Goal: Transaction & Acquisition: Purchase product/service

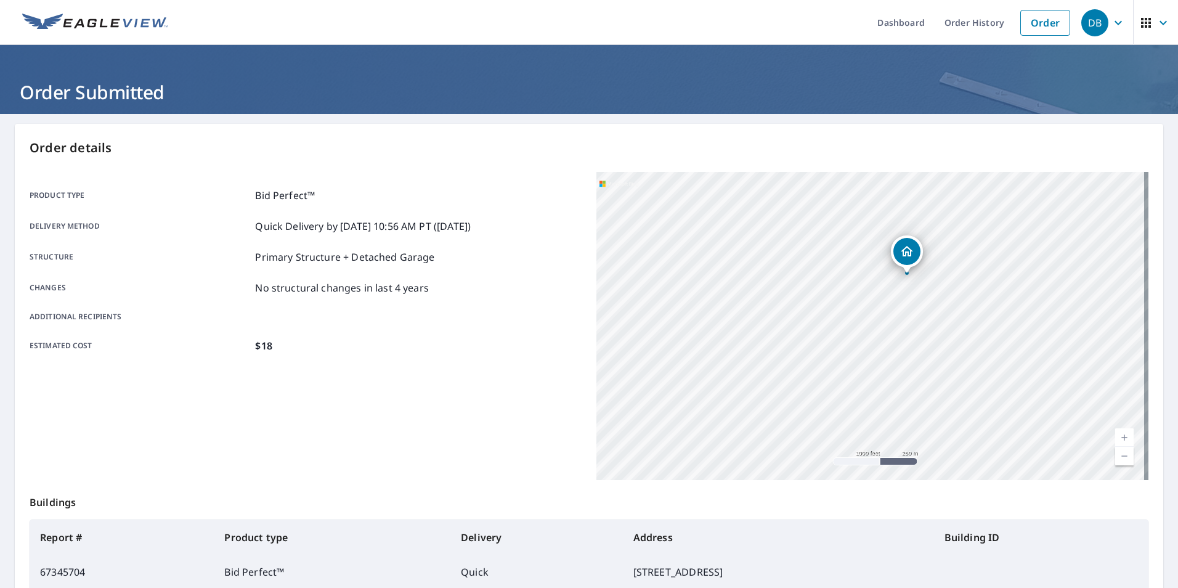
scroll to position [137, 0]
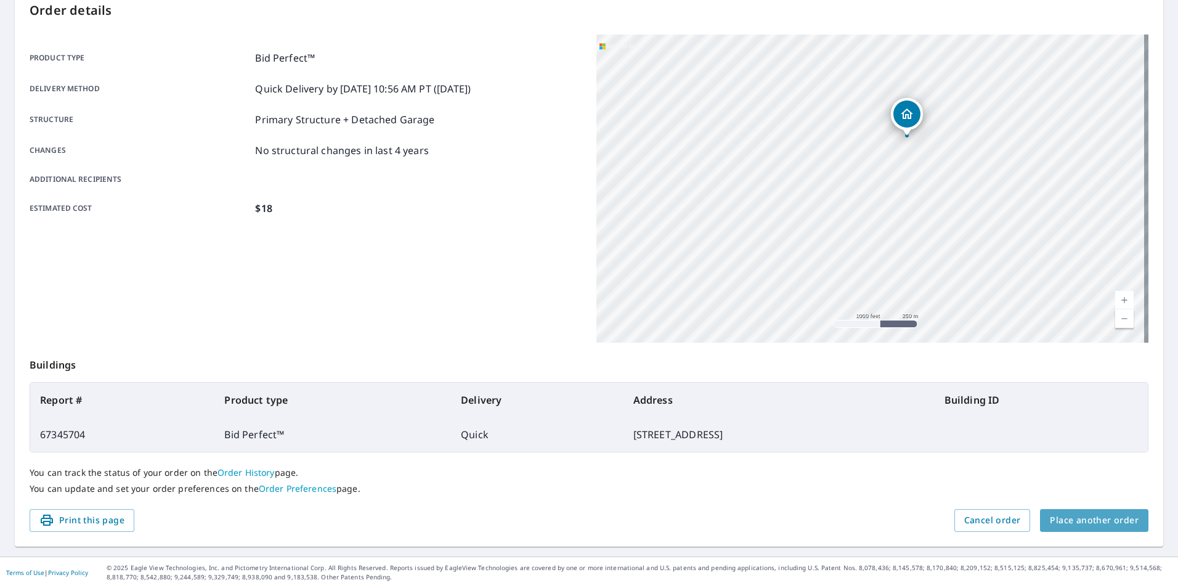
click at [1091, 524] on span "Place another order" at bounding box center [1093, 519] width 89 height 15
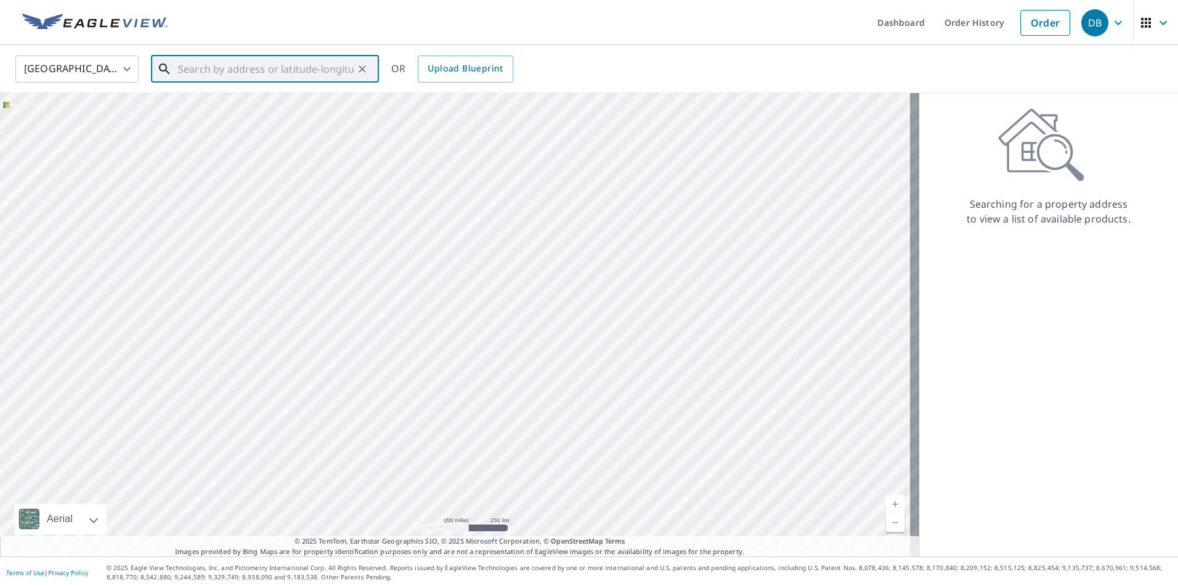
click at [206, 71] on input "text" at bounding box center [266, 69] width 176 height 34
paste input "3827 Star Leaf Rd, Jacksonville FL, 32210"
click at [285, 111] on span "3827 Star Leaf Rd" at bounding box center [272, 104] width 193 height 15
type input "3827 Star Leaf Rd Jacksonville, FL 32210"
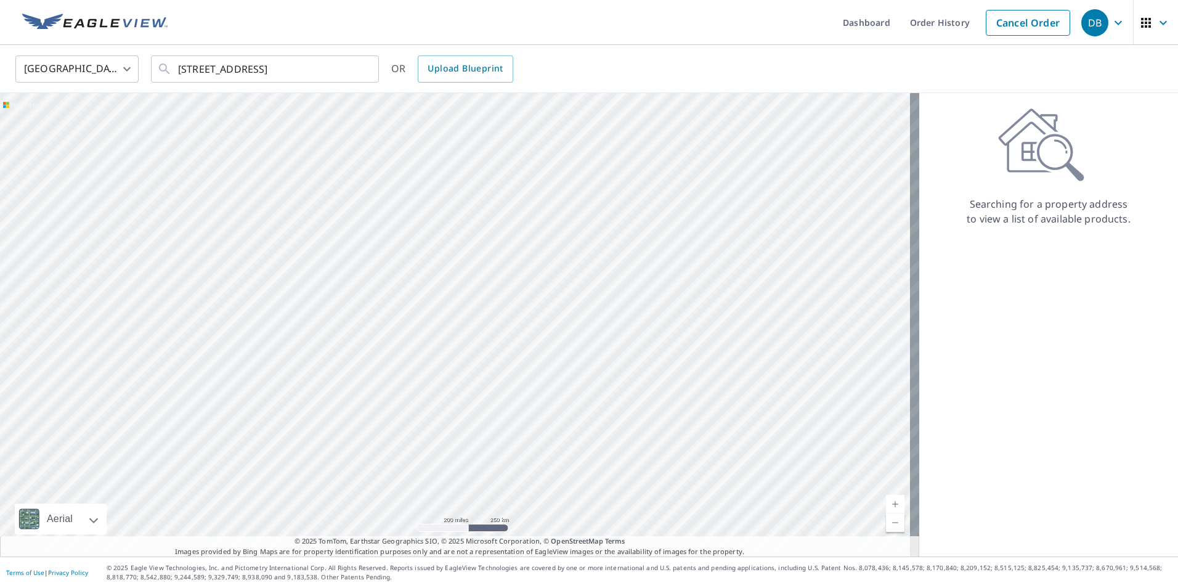
scroll to position [0, 0]
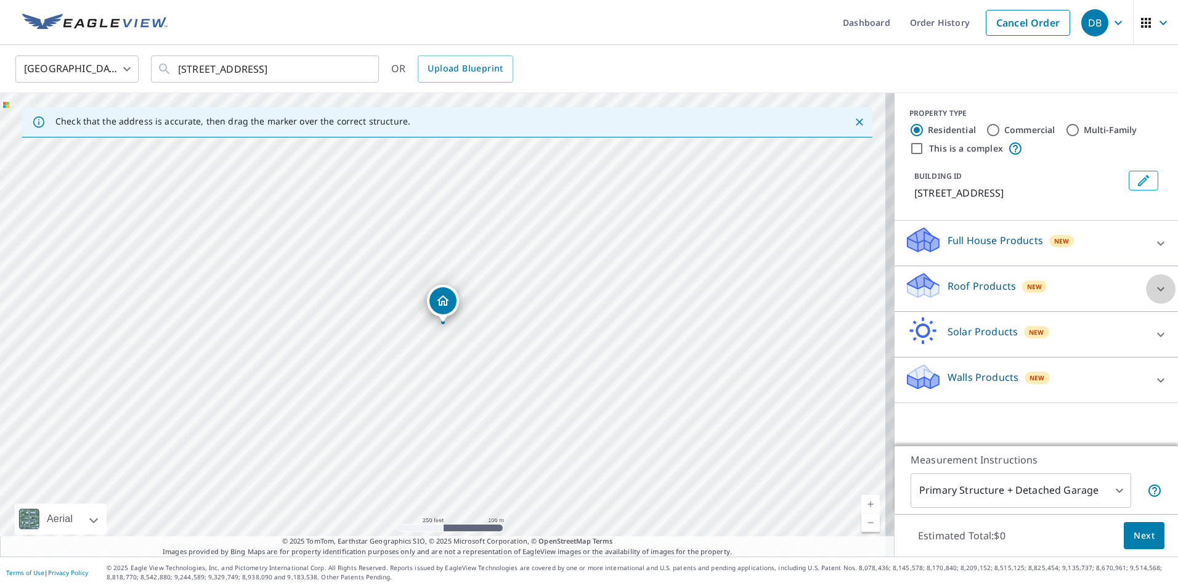
click at [1153, 285] on icon at bounding box center [1160, 288] width 15 height 15
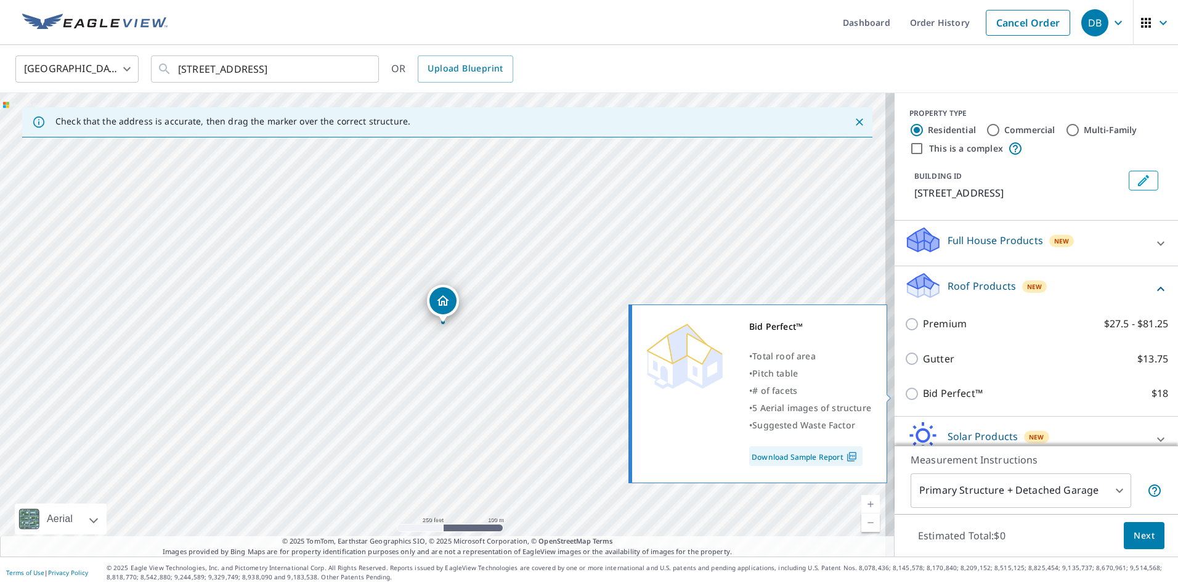
click at [956, 392] on p "Bid Perfect™" at bounding box center [953, 393] width 60 height 15
click at [923, 392] on input "Bid Perfect™ $18" at bounding box center [913, 393] width 18 height 15
checkbox input "true"
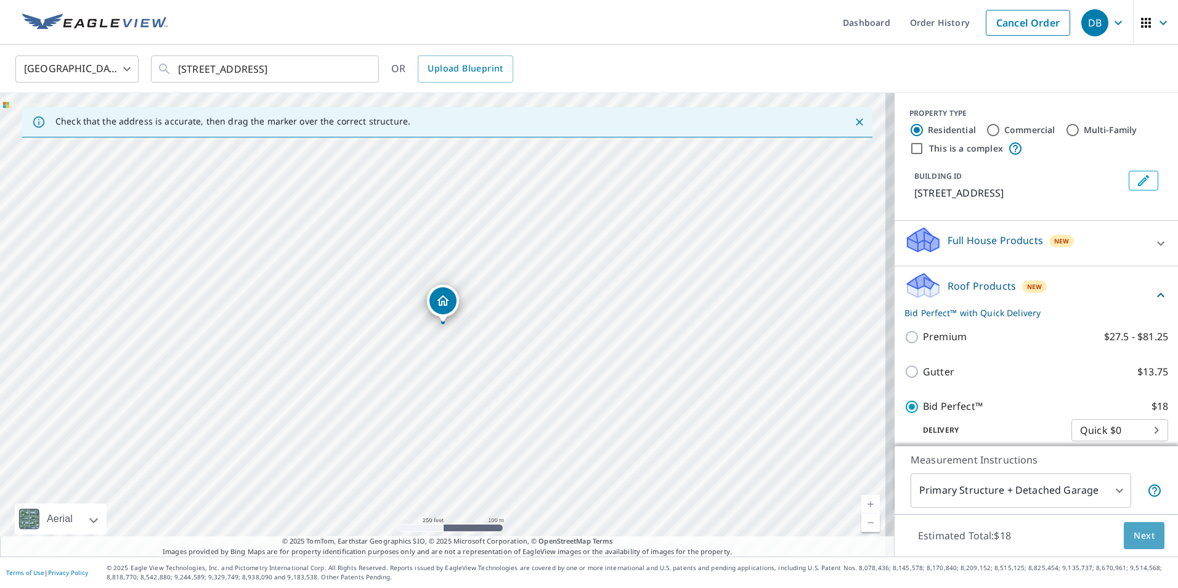
click at [1133, 530] on span "Next" at bounding box center [1143, 535] width 21 height 15
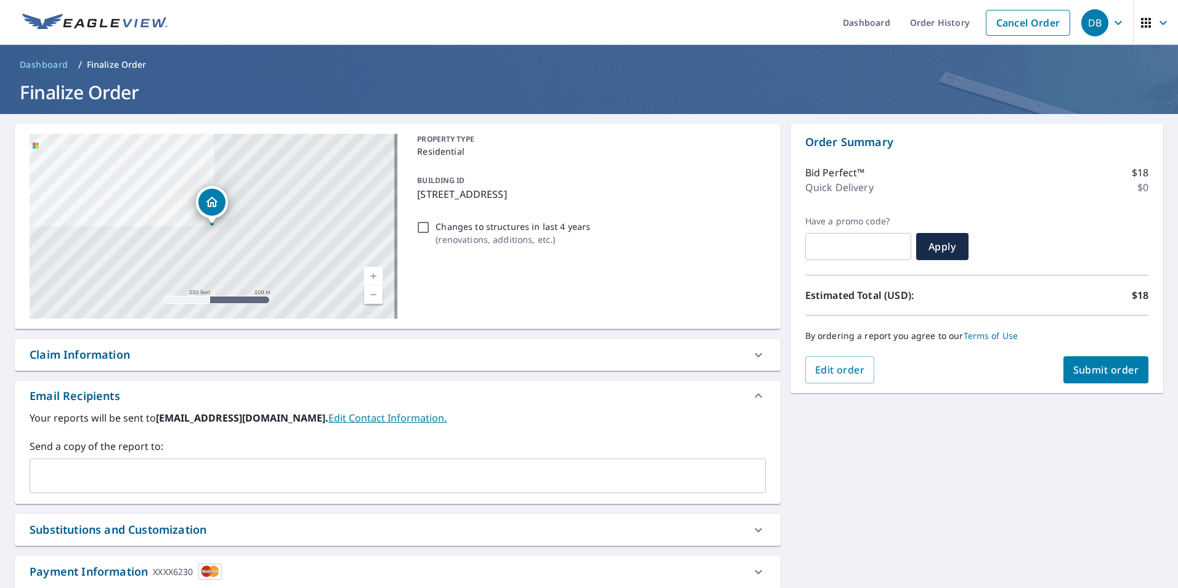
click at [1080, 355] on div "By ordering a report you agree to our Terms of Use" at bounding box center [976, 335] width 343 height 41
click at [1086, 373] on span "Submit order" at bounding box center [1106, 370] width 66 height 14
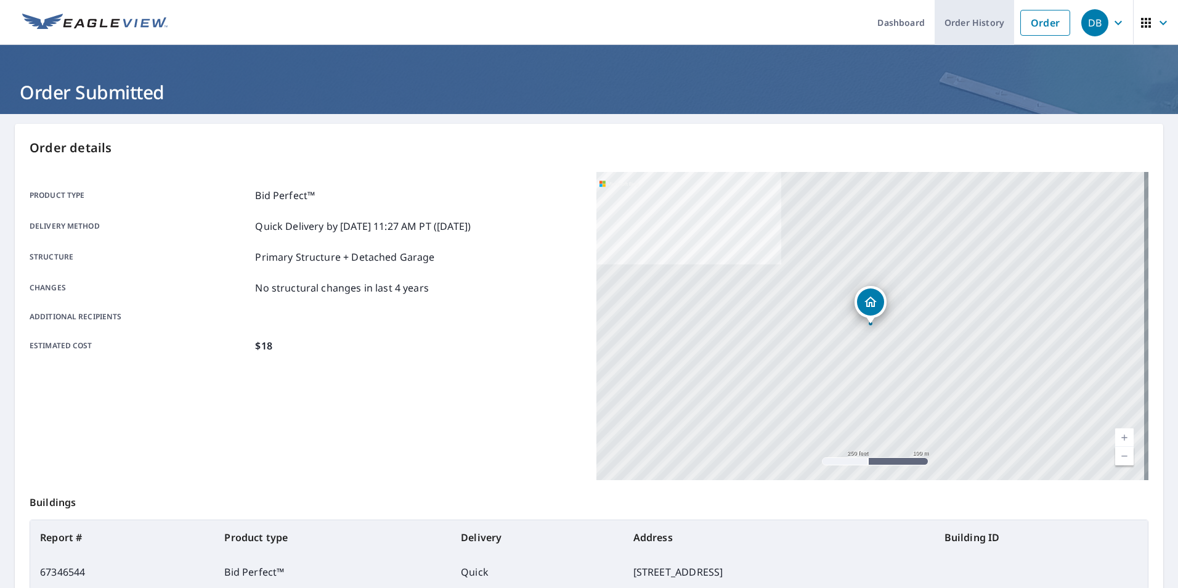
click at [962, 28] on link "Order History" at bounding box center [973, 22] width 79 height 45
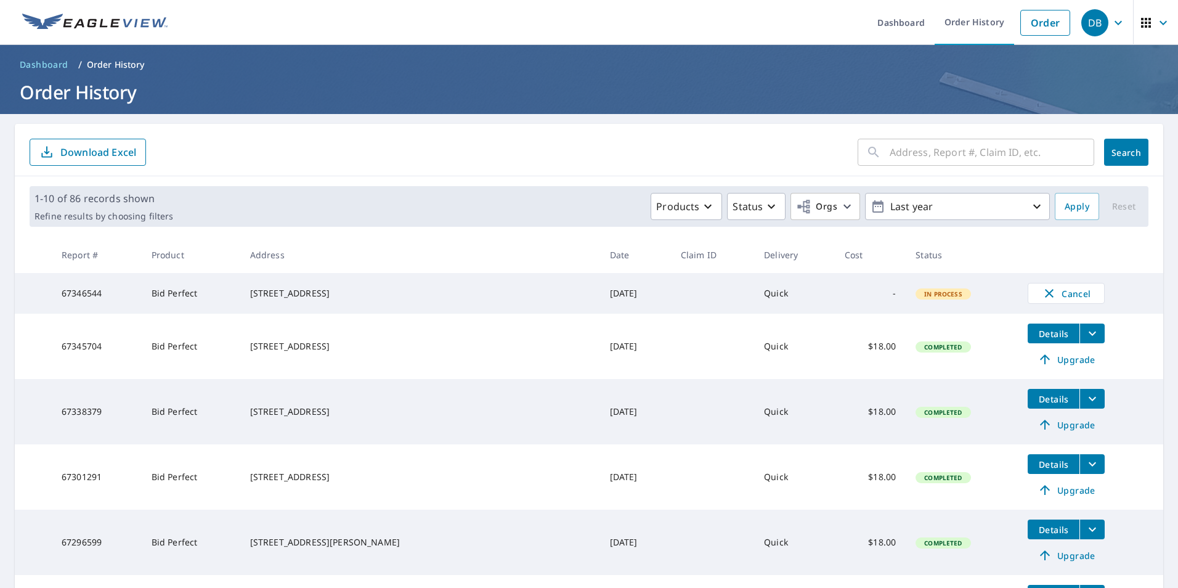
click at [972, 152] on input "text" at bounding box center [991, 152] width 204 height 34
paste input "2839 Erin Ct,"
type input "2839 Erin Ct,"
click at [1117, 158] on span "Search" at bounding box center [1126, 153] width 25 height 12
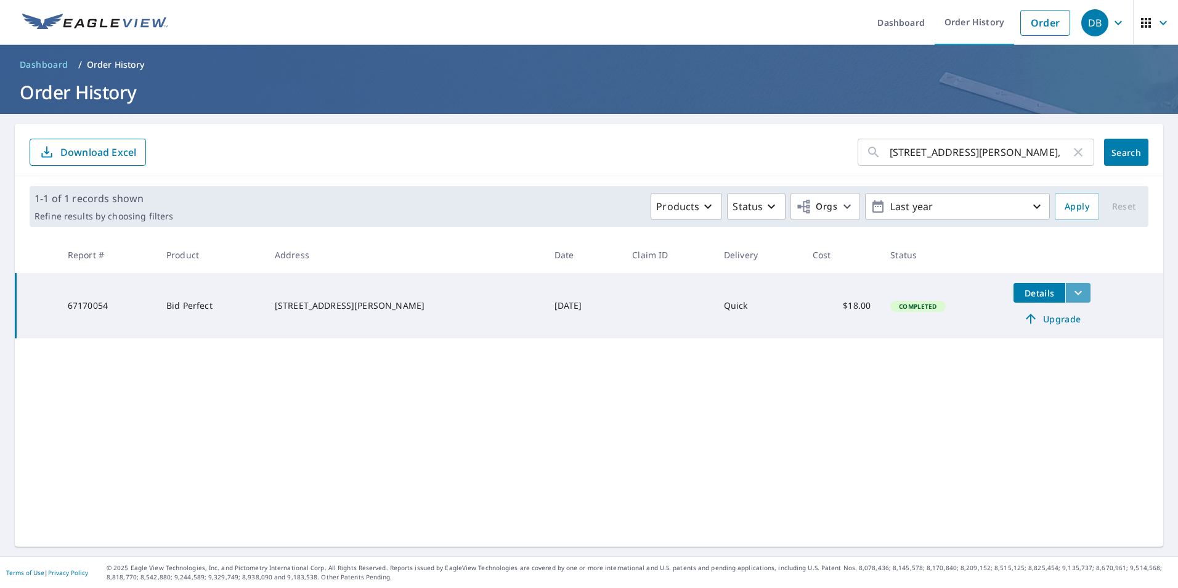
click at [1070, 295] on button "filesDropdownBtn-67170054" at bounding box center [1077, 293] width 25 height 20
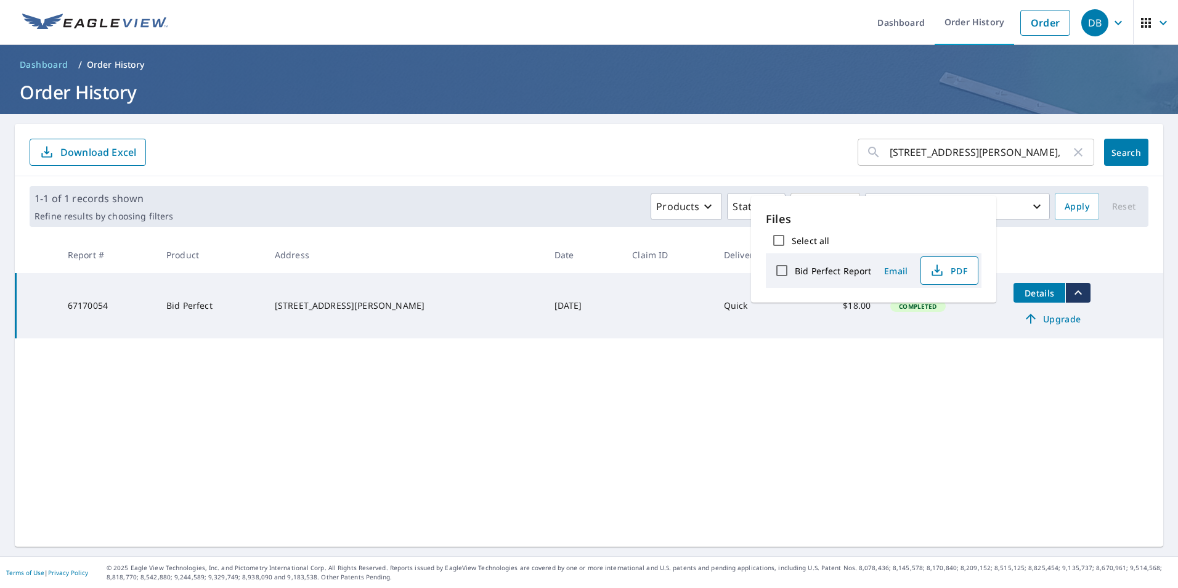
click at [960, 271] on span "PDF" at bounding box center [947, 270] width 39 height 15
click at [1036, 22] on link "Order" at bounding box center [1045, 23] width 50 height 26
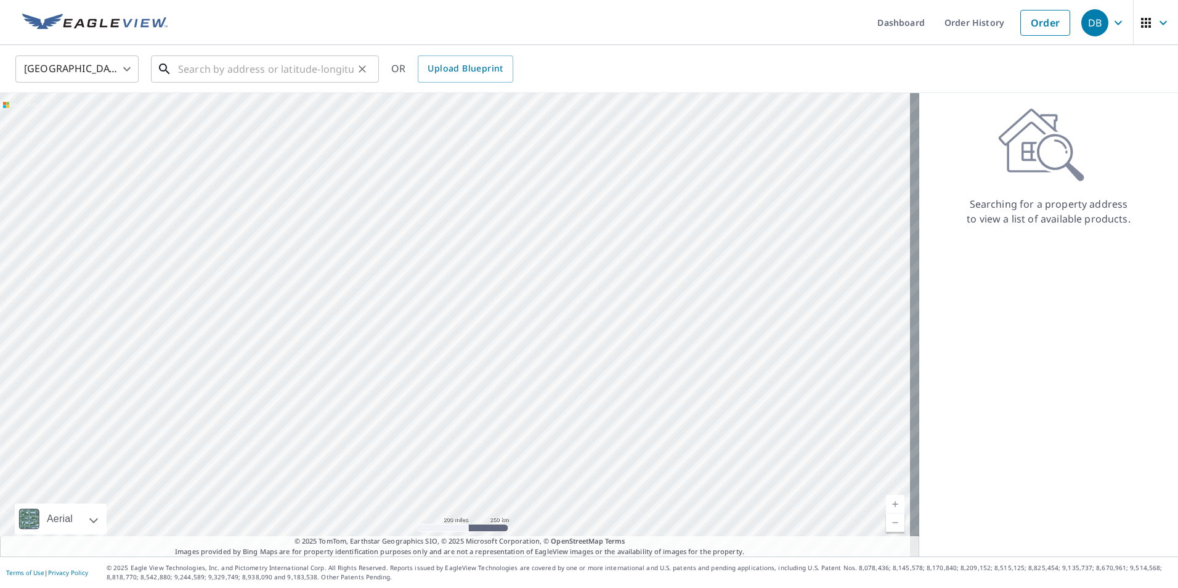
click at [270, 65] on input "text" at bounding box center [266, 69] width 176 height 34
paste input "11751 Pleasant Creek Dr, Jacksonville, FL 3221"
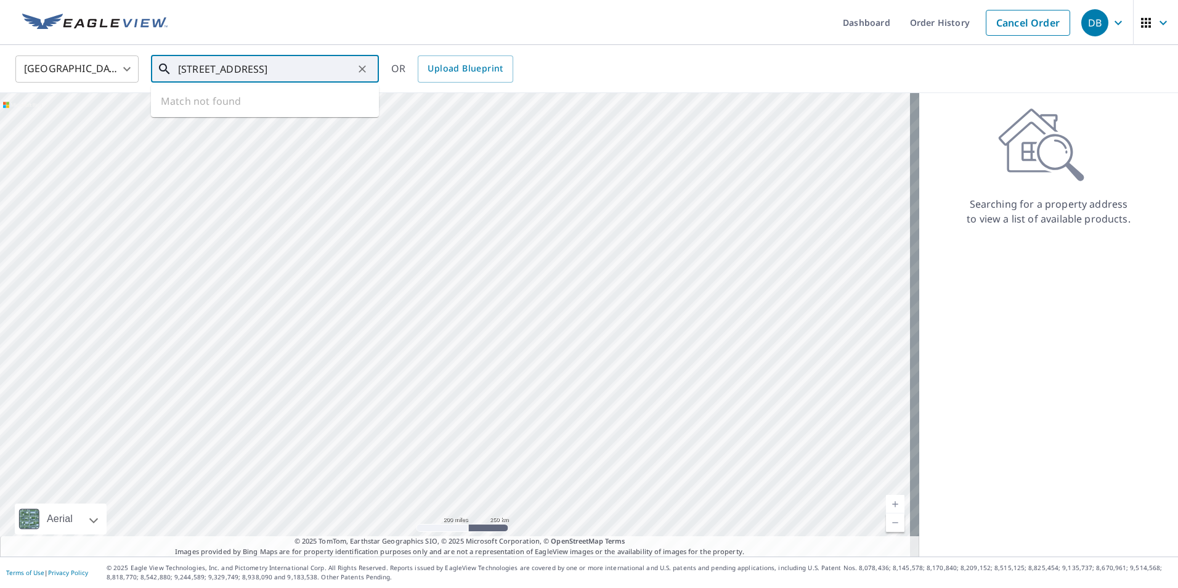
scroll to position [0, 39]
click at [265, 110] on span "11751 Pleasant Creek Dr" at bounding box center [272, 104] width 193 height 15
type input "11751 Pleasant Creek Dr Jacksonville, FL 32218"
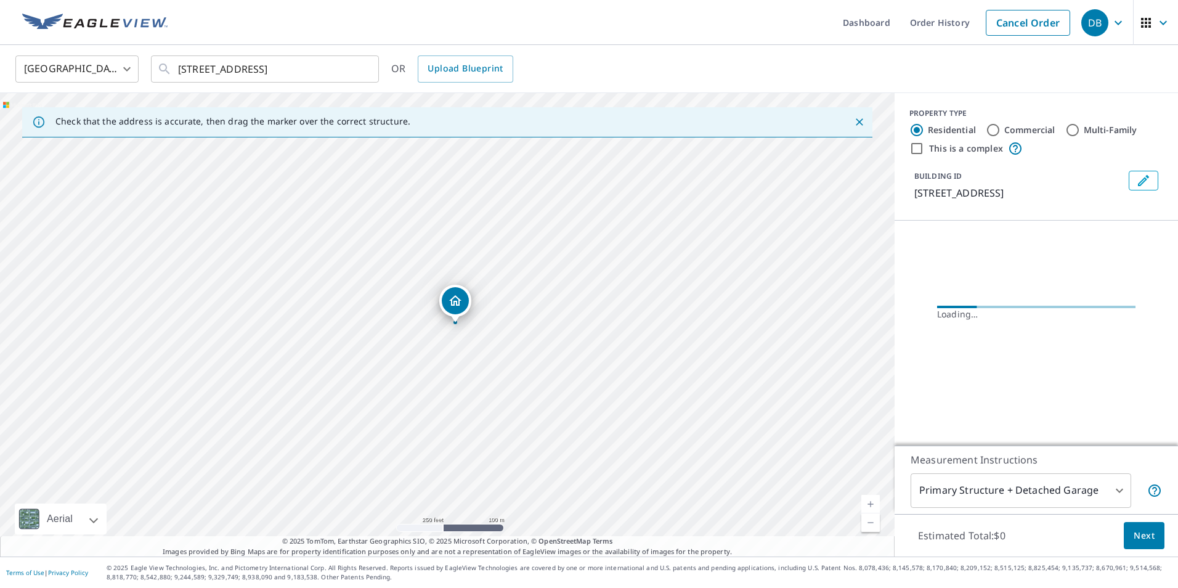
scroll to position [0, 0]
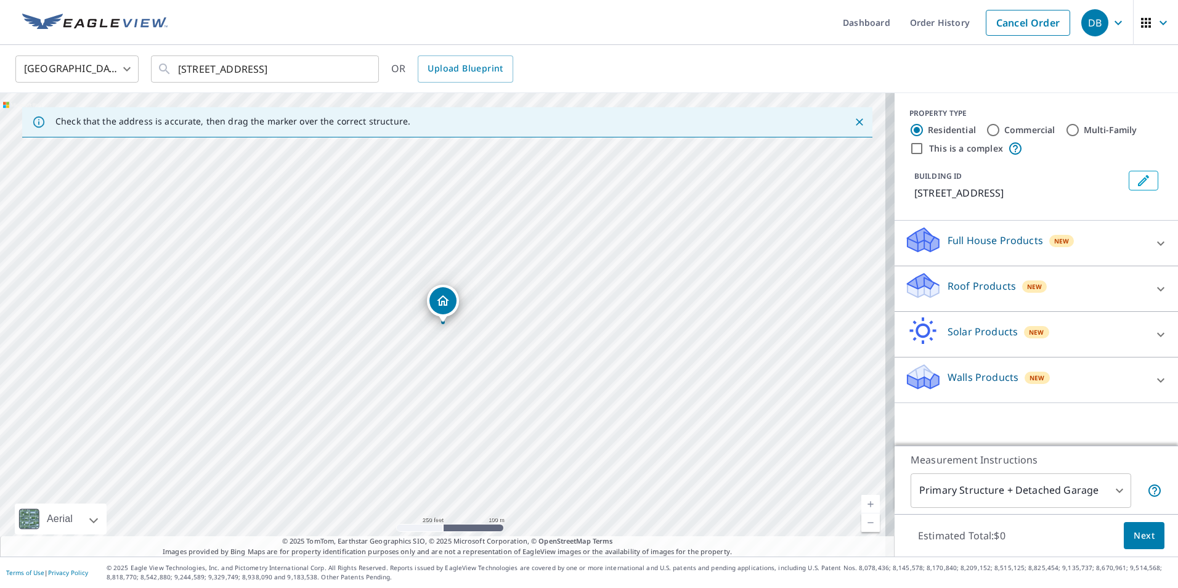
click at [1153, 296] on icon at bounding box center [1160, 288] width 15 height 15
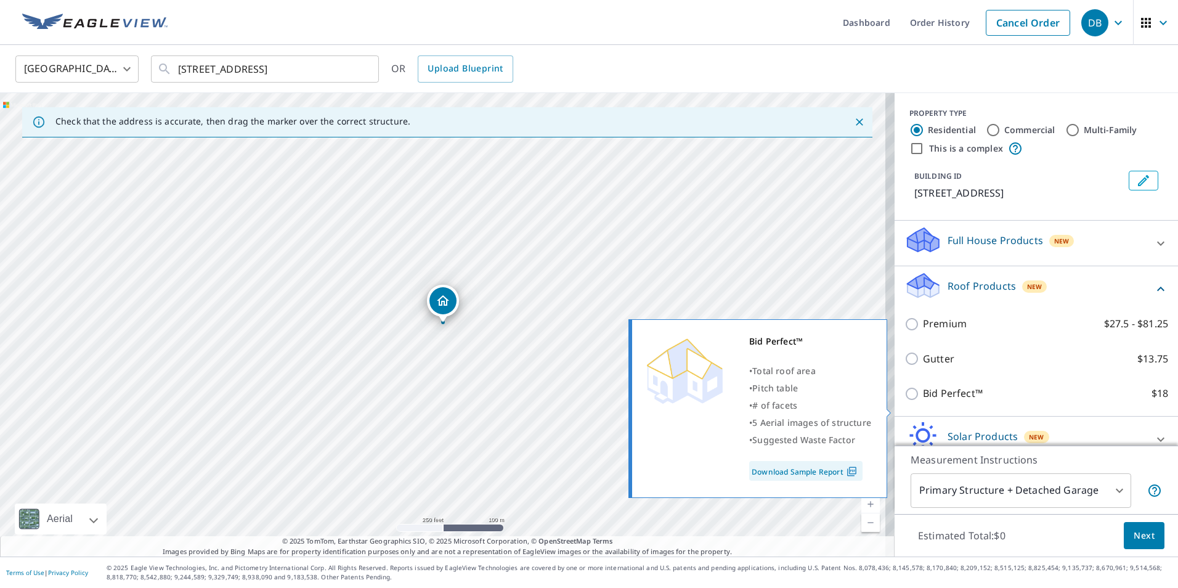
click at [952, 401] on p "Bid Perfect™" at bounding box center [953, 393] width 60 height 15
click at [923, 401] on input "Bid Perfect™ $18" at bounding box center [913, 393] width 18 height 15
checkbox input "true"
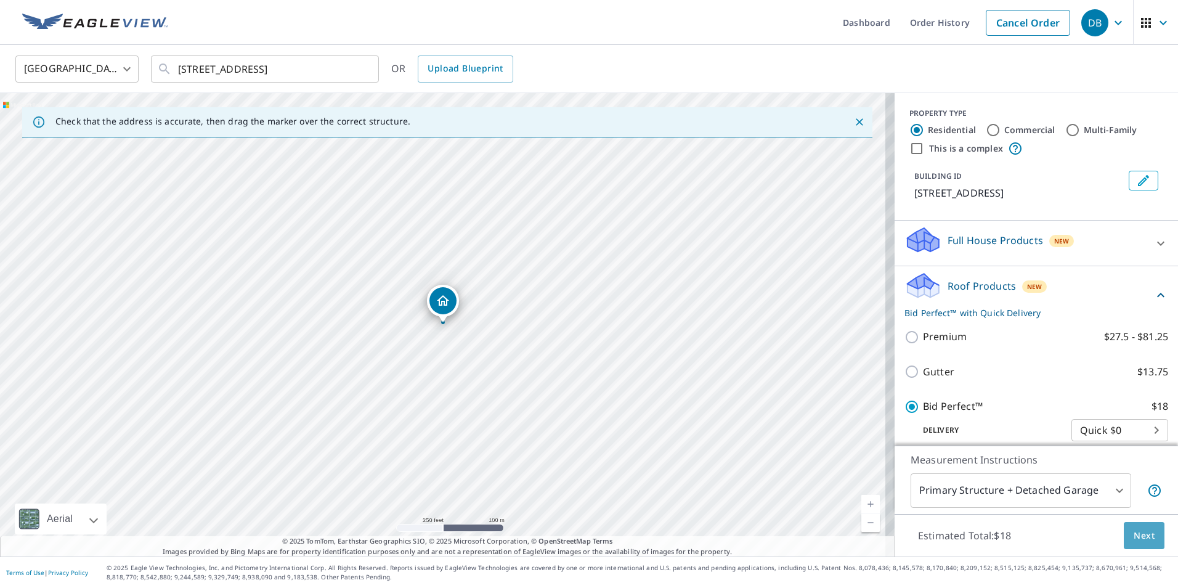
click at [1141, 531] on span "Next" at bounding box center [1143, 535] width 21 height 15
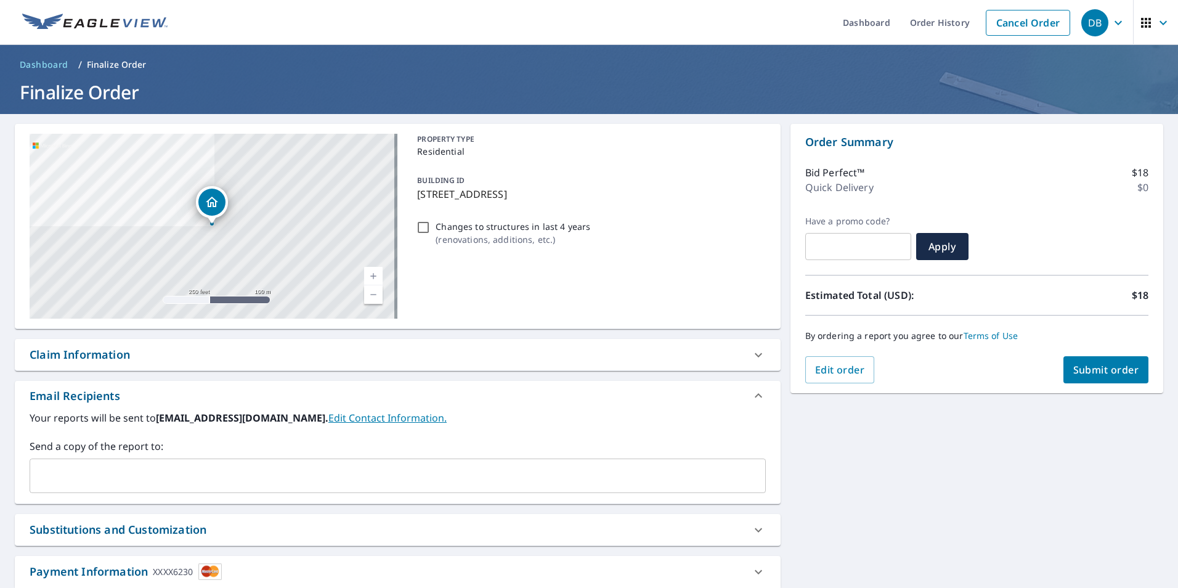
click at [1094, 378] on button "Submit order" at bounding box center [1106, 369] width 86 height 27
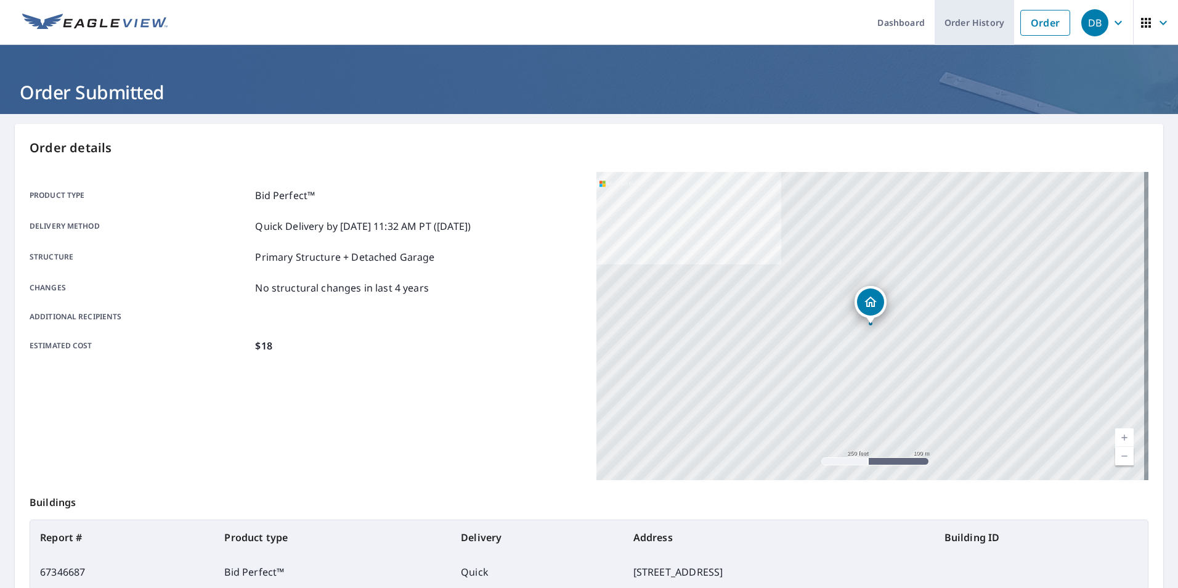
drag, startPoint x: 955, startPoint y: 31, endPoint x: 943, endPoint y: 38, distance: 13.5
click at [954, 31] on link "Order History" at bounding box center [973, 22] width 79 height 45
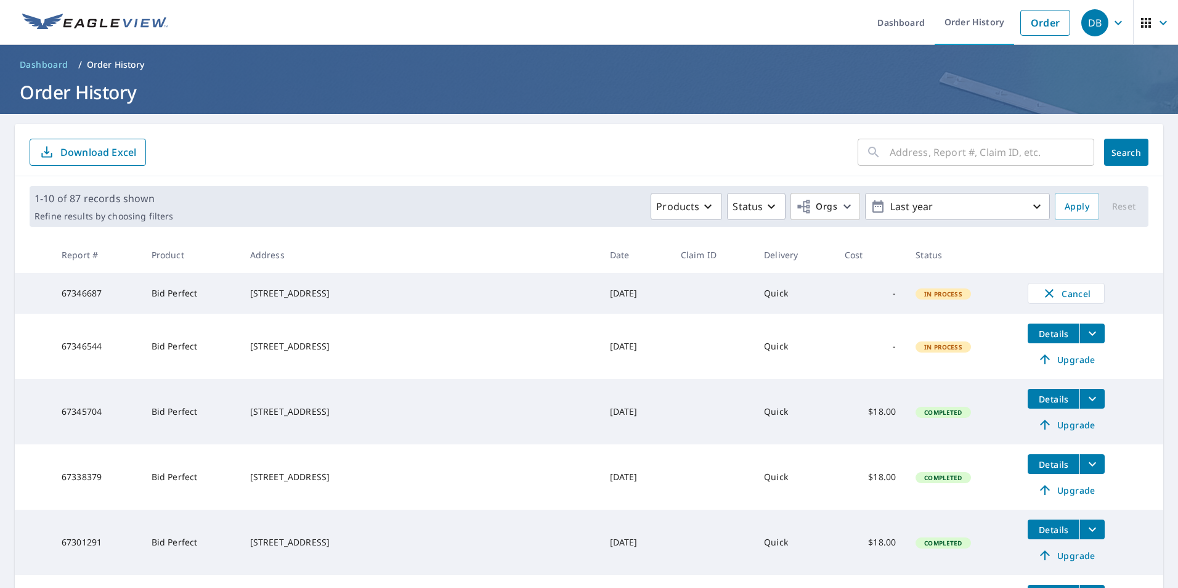
click at [891, 164] on input "text" at bounding box center [991, 152] width 204 height 34
paste input "11984 Harmony Dr"
type input "11984 Harmony Dr"
click at [1118, 152] on span "Search" at bounding box center [1126, 153] width 25 height 12
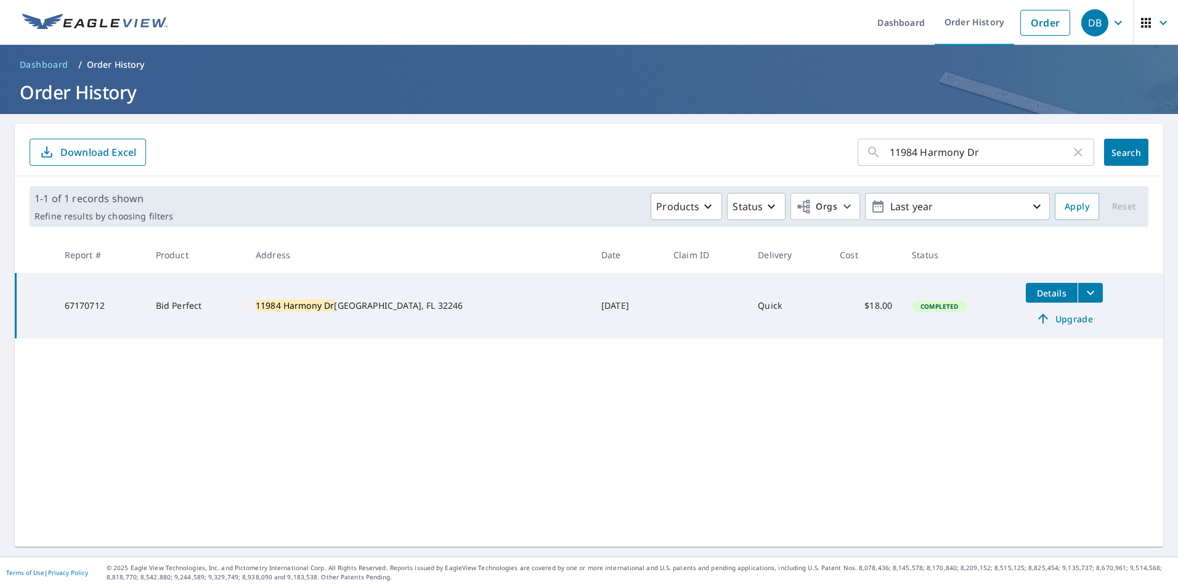
click at [1036, 295] on span "Details" at bounding box center [1051, 293] width 37 height 12
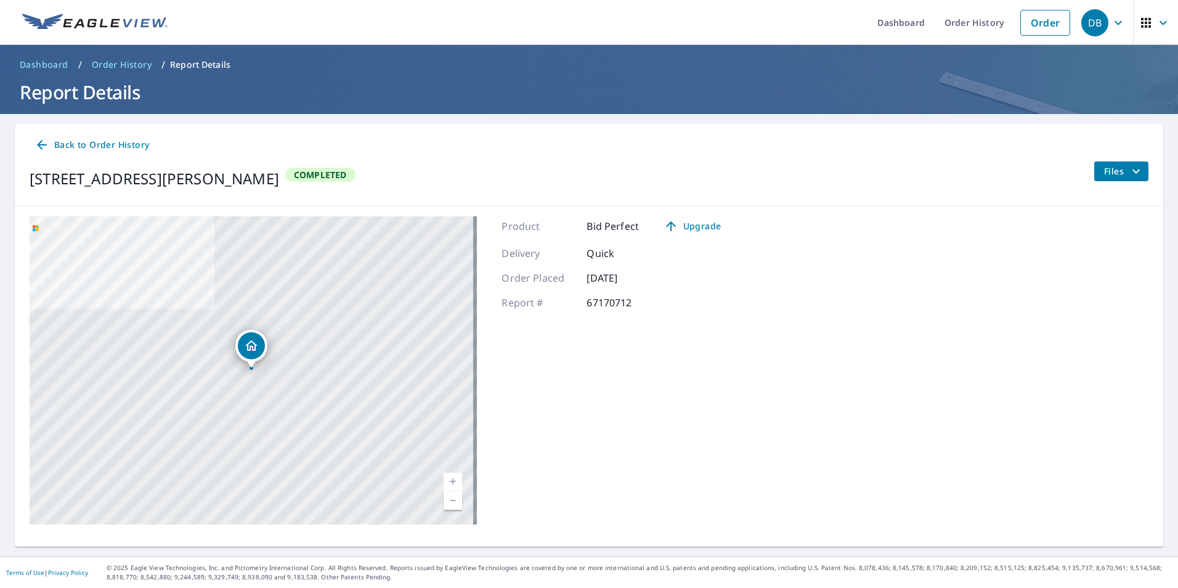
click at [55, 142] on span "Back to Order History" at bounding box center [91, 144] width 115 height 15
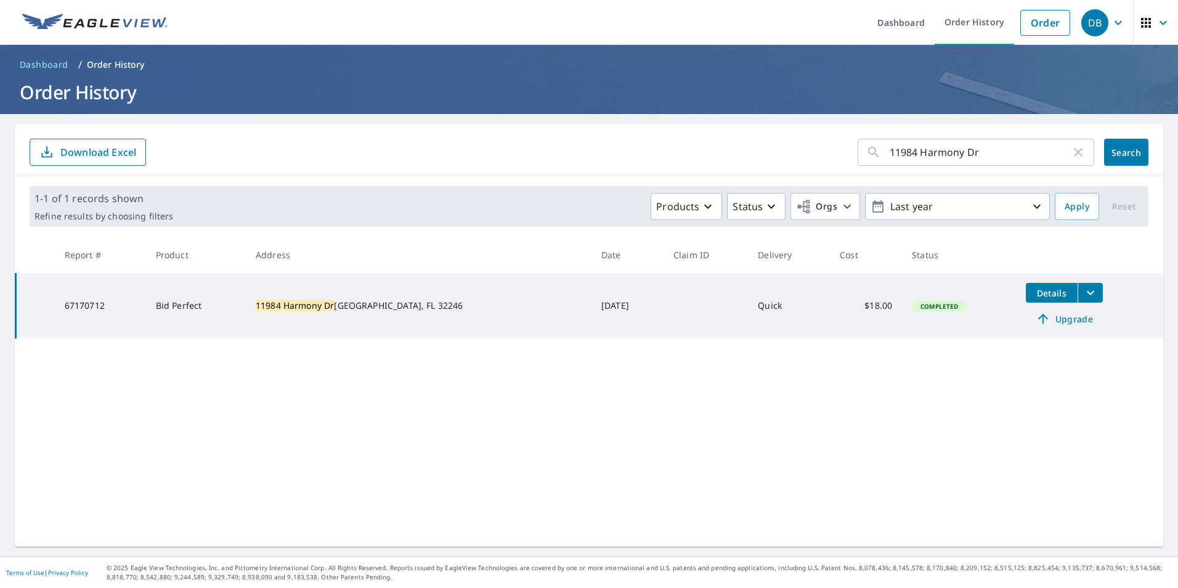
click at [1083, 299] on icon "filesDropdownBtn-67170712" at bounding box center [1090, 292] width 15 height 15
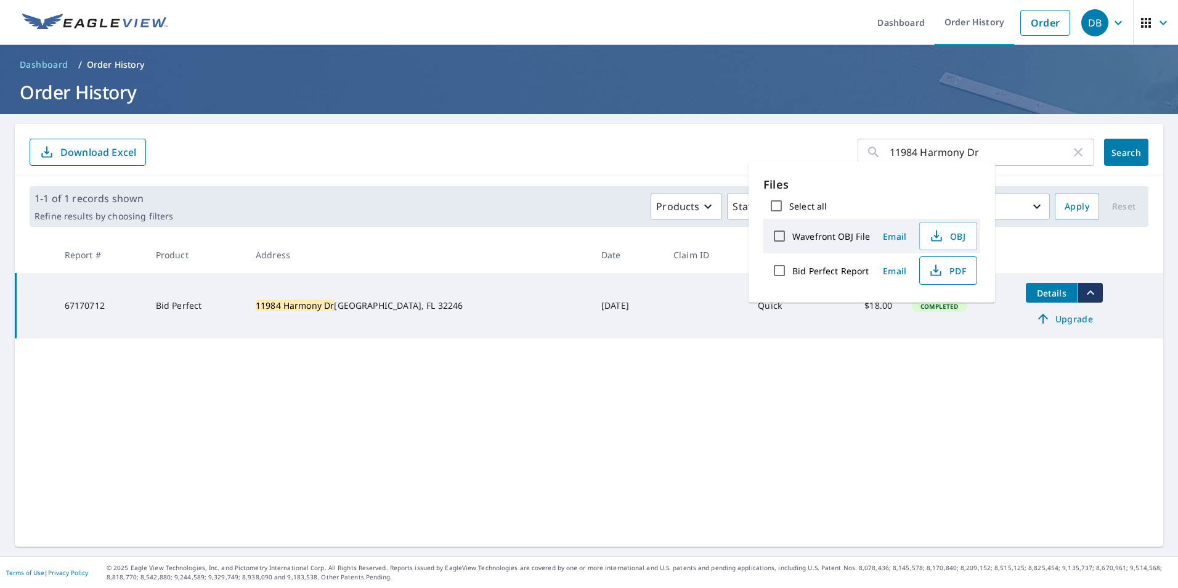
click at [960, 271] on span "PDF" at bounding box center [946, 270] width 39 height 15
click at [1040, 23] on link "Order" at bounding box center [1045, 23] width 50 height 26
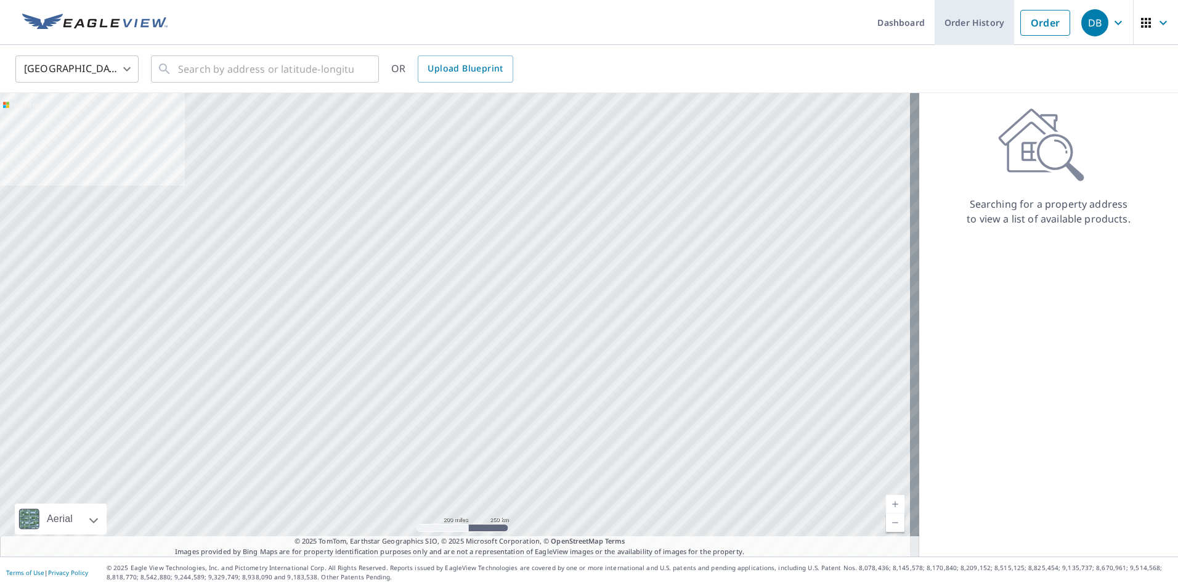
click at [951, 25] on link "Order History" at bounding box center [973, 22] width 79 height 45
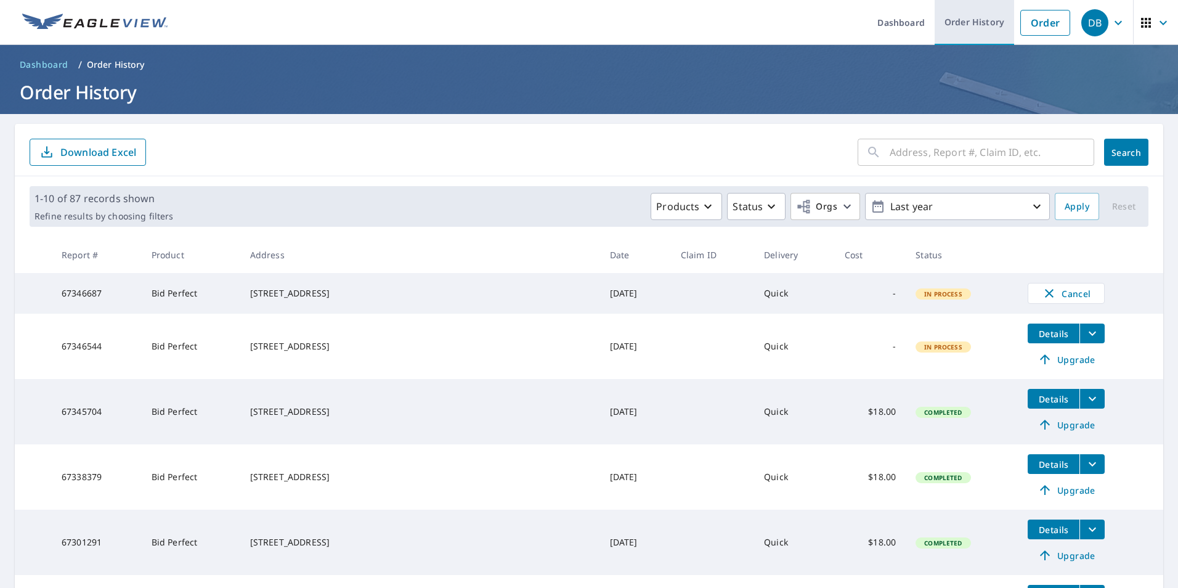
click at [968, 23] on link "Order History" at bounding box center [973, 22] width 79 height 45
click at [900, 159] on input "text" at bounding box center [991, 152] width 204 height 34
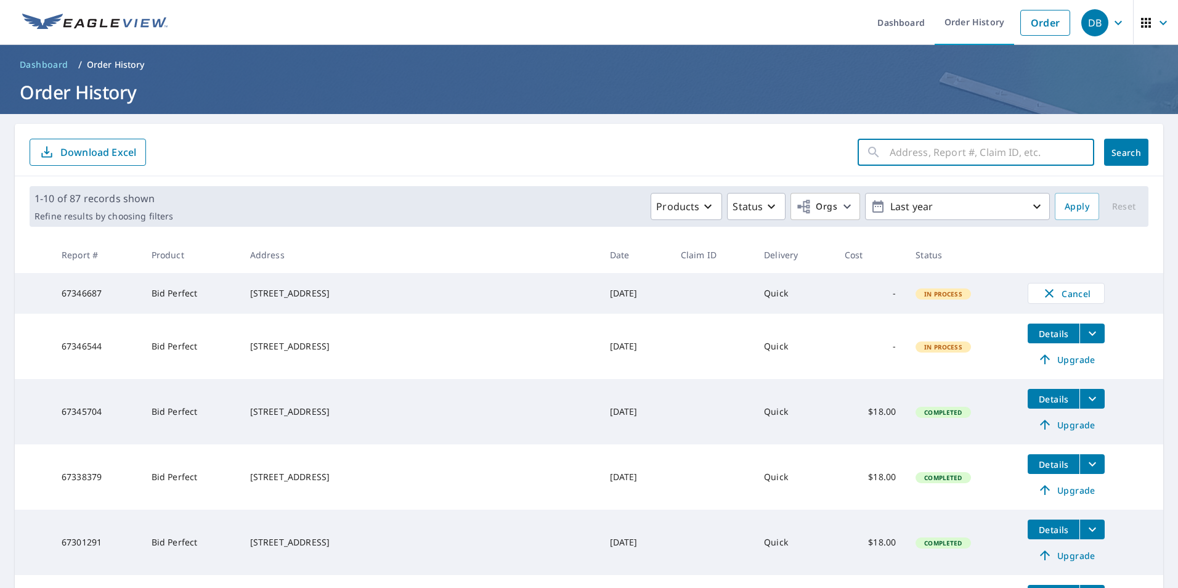
paste input "3827 Star Leaf Rd,"
type input "3827 Star Leaf Rd,"
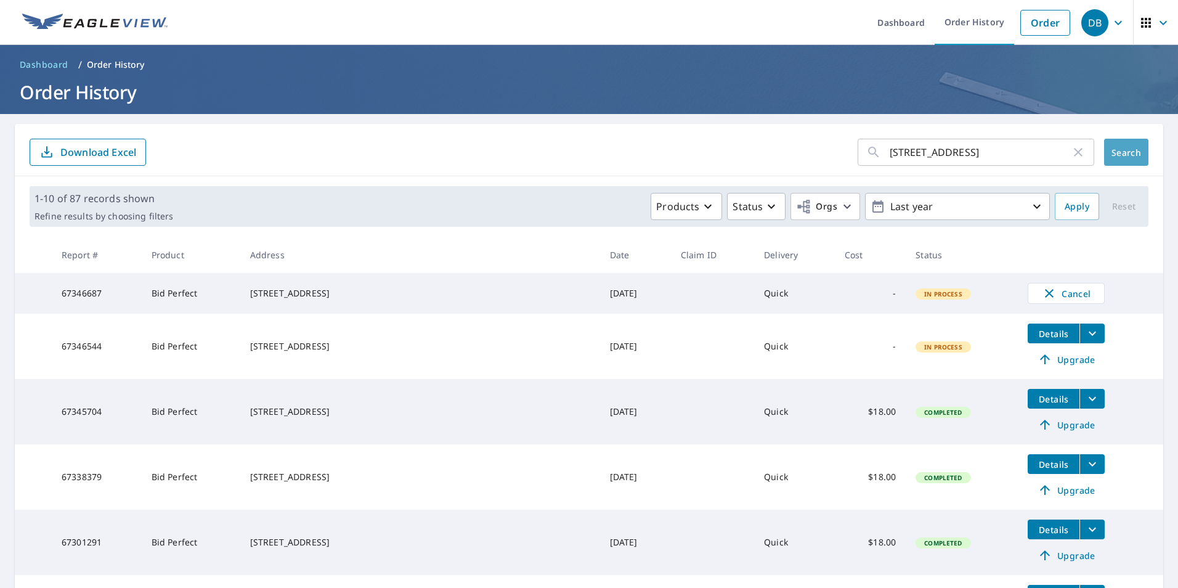
click at [1138, 155] on button "Search" at bounding box center [1126, 152] width 44 height 27
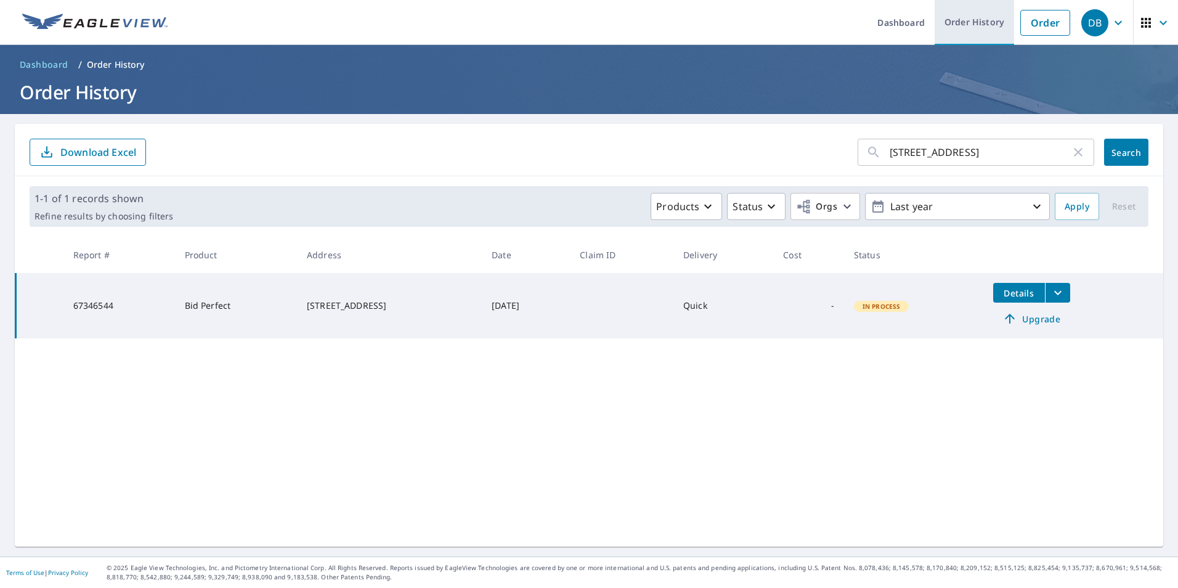
click at [951, 30] on link "Order History" at bounding box center [973, 22] width 79 height 45
click at [964, 23] on link "Order History" at bounding box center [973, 22] width 79 height 45
click at [980, 33] on link "Order History" at bounding box center [973, 22] width 79 height 45
click at [972, 25] on link "Order History" at bounding box center [973, 22] width 79 height 45
click at [1070, 157] on icon "button" at bounding box center [1077, 152] width 15 height 15
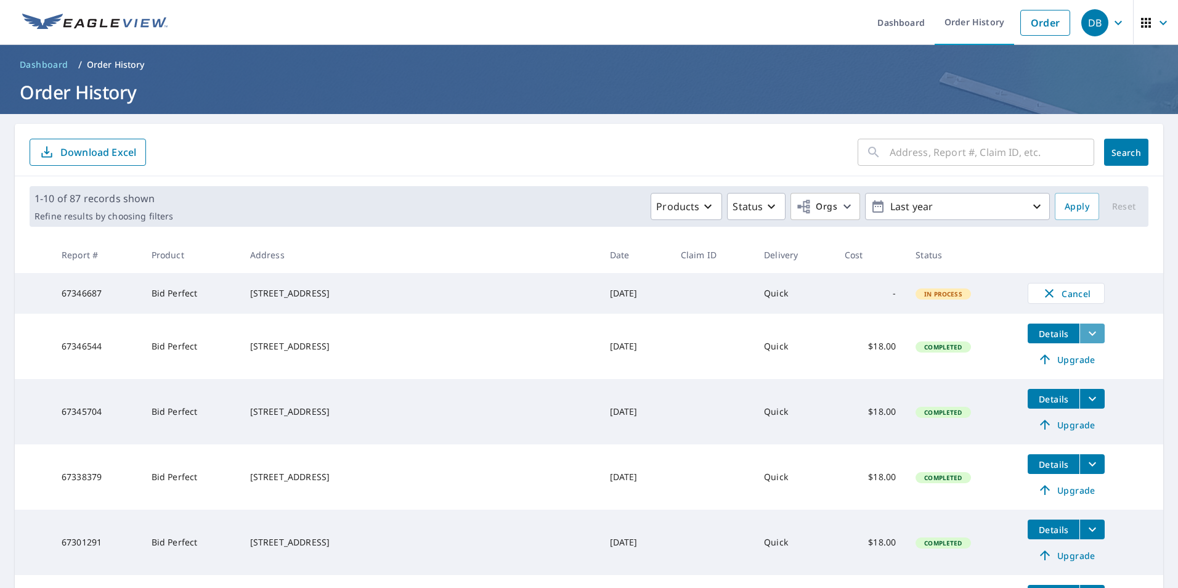
click at [1085, 341] on icon "filesDropdownBtn-67346544" at bounding box center [1092, 333] width 15 height 15
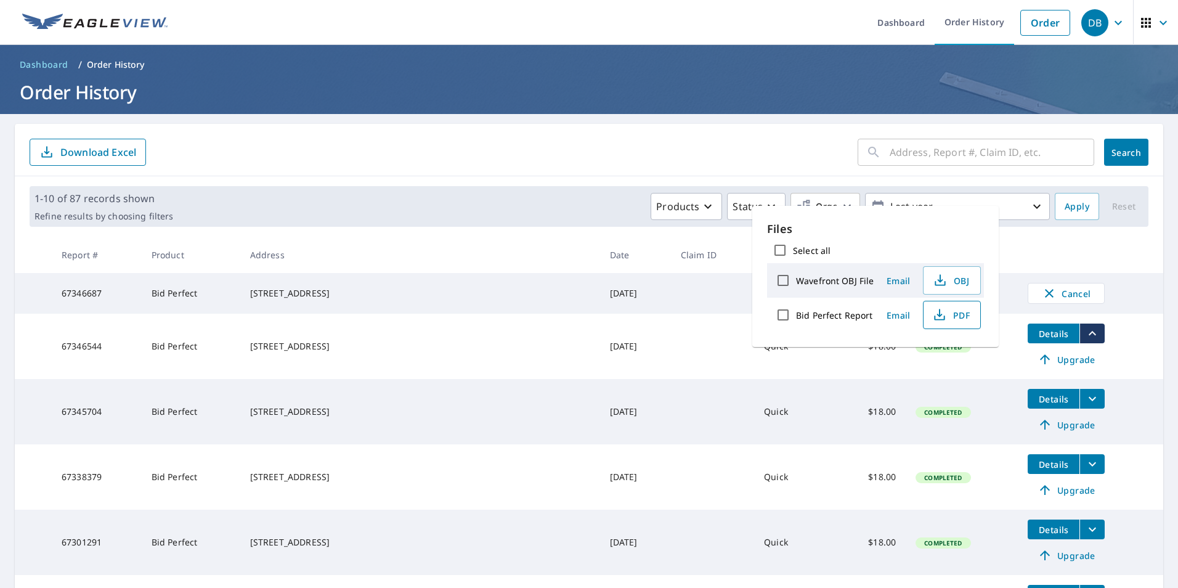
click at [952, 321] on span "PDF" at bounding box center [950, 314] width 39 height 15
click at [1085, 403] on icon "filesDropdownBtn-67345704" at bounding box center [1092, 398] width 15 height 15
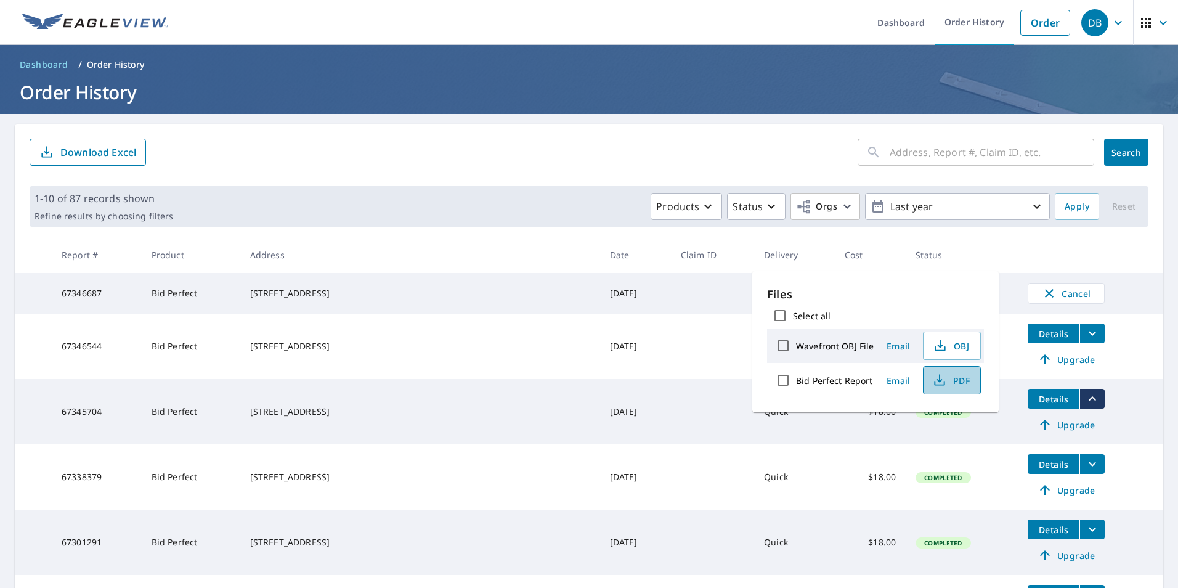
click at [940, 381] on icon "button" at bounding box center [939, 380] width 15 height 15
